Goal: Navigation & Orientation: Find specific page/section

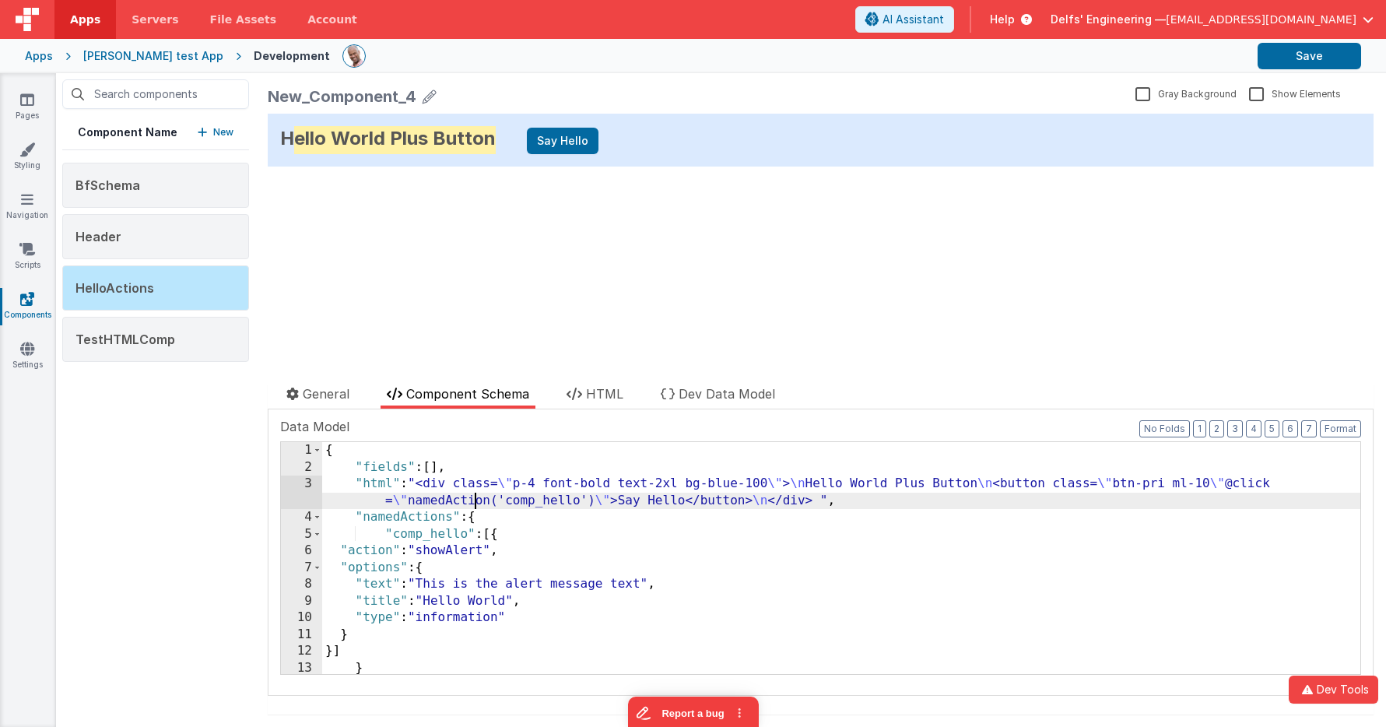
click at [472, 500] on div "{ "fields" : [ ] , "html" : "<div class= \" p-4 font-bold text-2xl bg-blue-100 …" at bounding box center [841, 574] width 1038 height 265
